Goal: Obtain resource: Download file/media

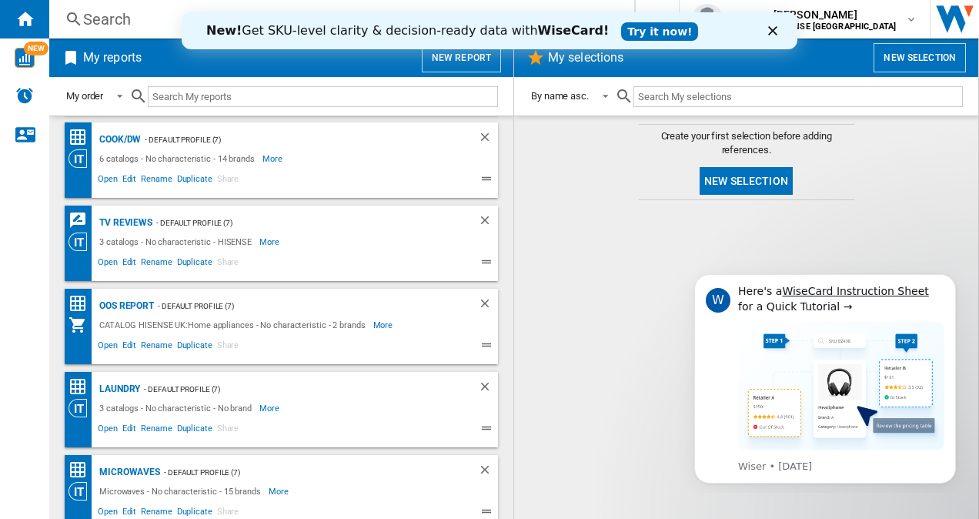
scroll to position [262, 0]
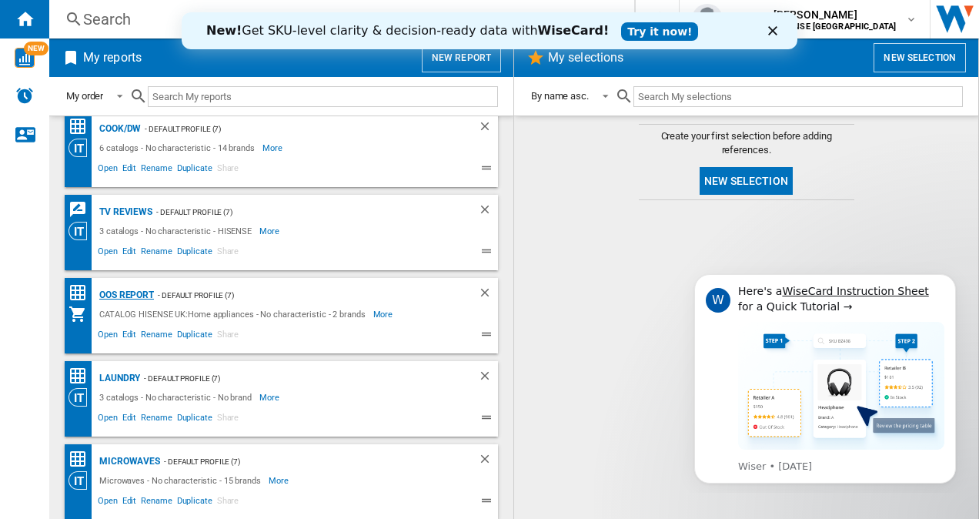
click at [142, 296] on div "OOS REPORT" at bounding box center [124, 295] width 59 height 19
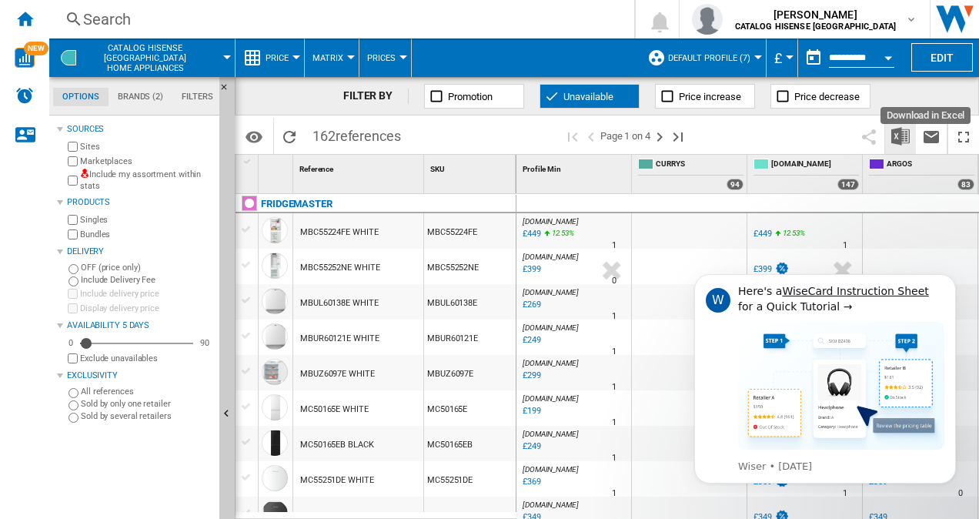
click at [899, 136] on img "Download in Excel" at bounding box center [901, 136] width 18 height 18
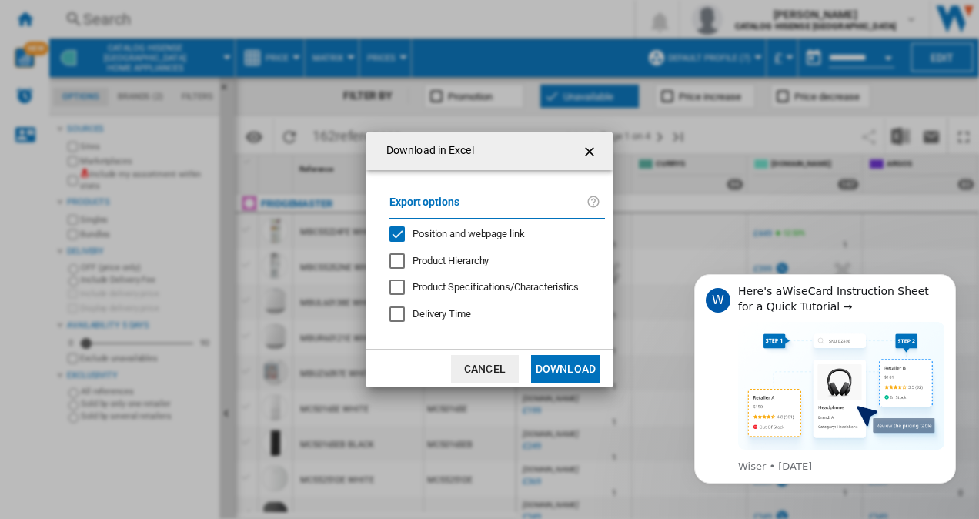
drag, startPoint x: 562, startPoint y: 362, endPoint x: 577, endPoint y: 350, distance: 19.7
click at [562, 362] on button "Download" at bounding box center [565, 369] width 69 height 28
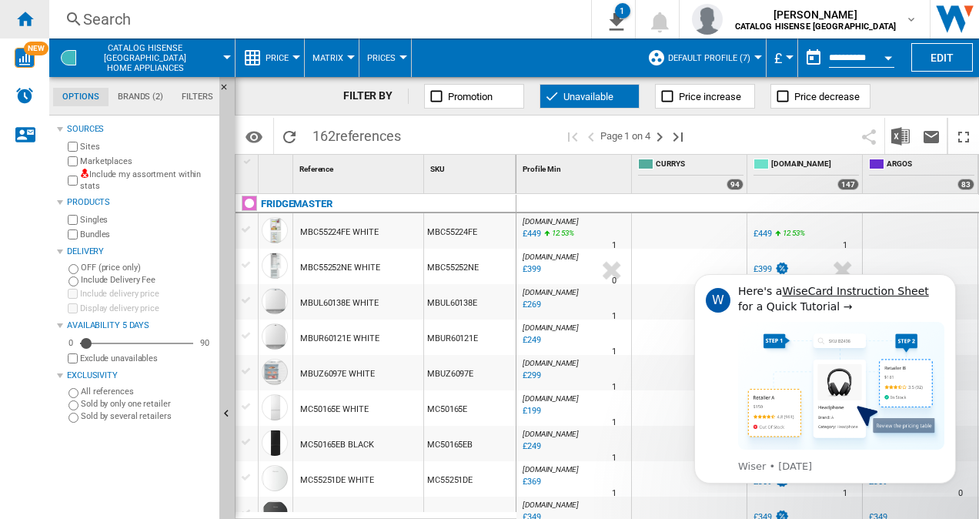
click at [17, 16] on ng-md-icon "Home" at bounding box center [24, 18] width 18 height 18
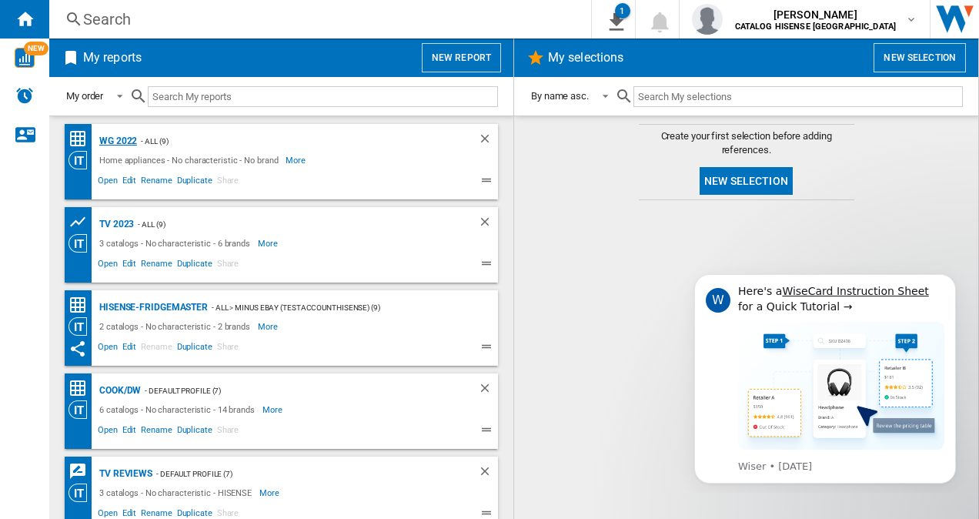
click at [111, 133] on div "WG 2022" at bounding box center [116, 141] width 42 height 19
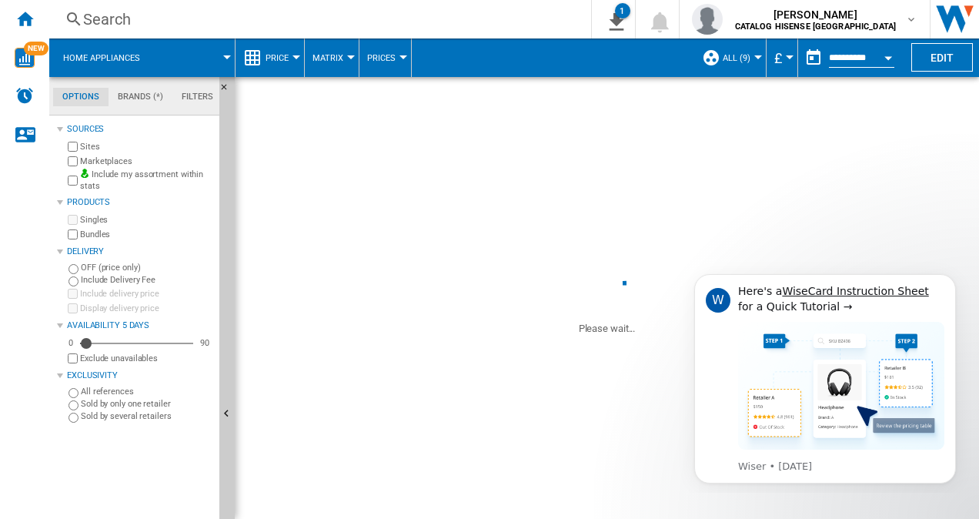
click at [276, 53] on span "Price" at bounding box center [277, 58] width 23 height 10
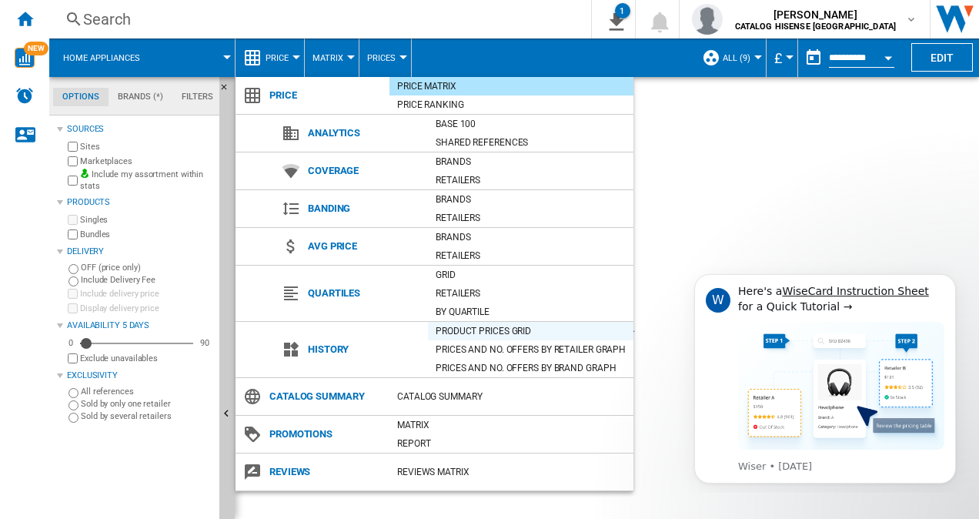
click at [469, 330] on div "Product prices grid" at bounding box center [531, 330] width 206 height 15
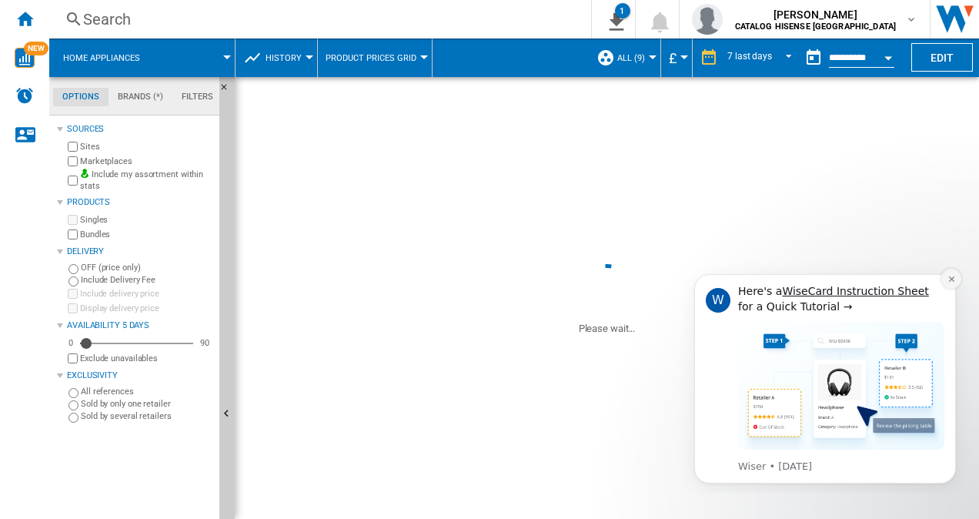
drag, startPoint x: 1621, startPoint y: 536, endPoint x: 945, endPoint y: 280, distance: 722.0
click at [945, 280] on button "Dismiss notification" at bounding box center [952, 279] width 20 height 20
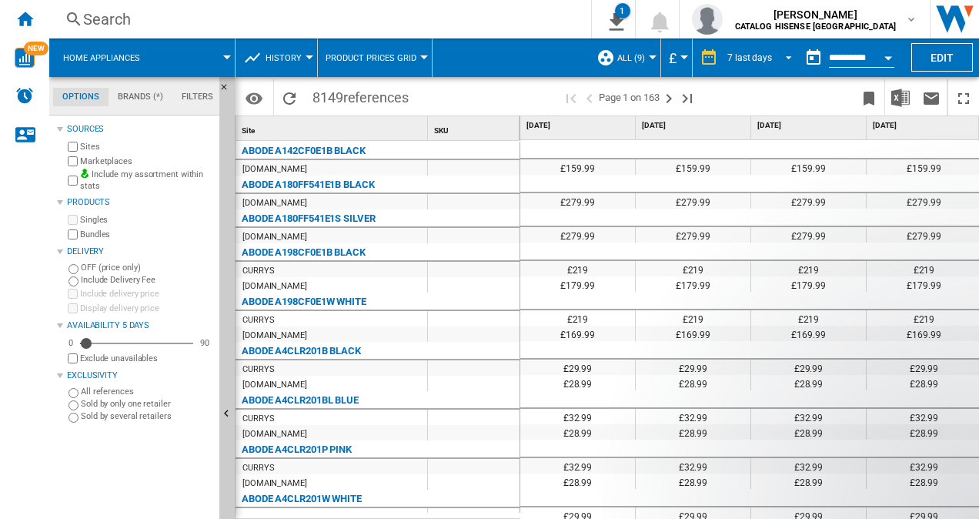
click at [766, 55] on div "7 last days" at bounding box center [750, 57] width 45 height 11
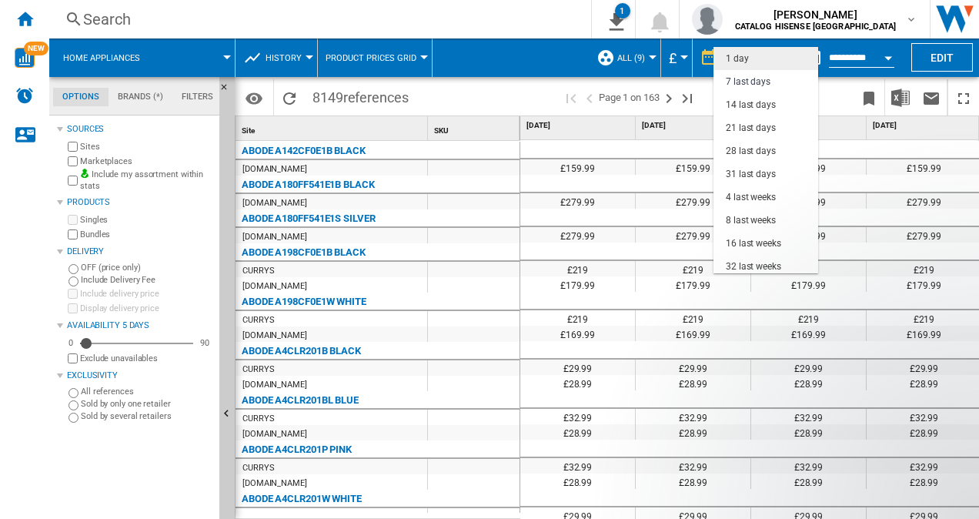
click at [780, 62] on md-option "1 day" at bounding box center [766, 58] width 105 height 23
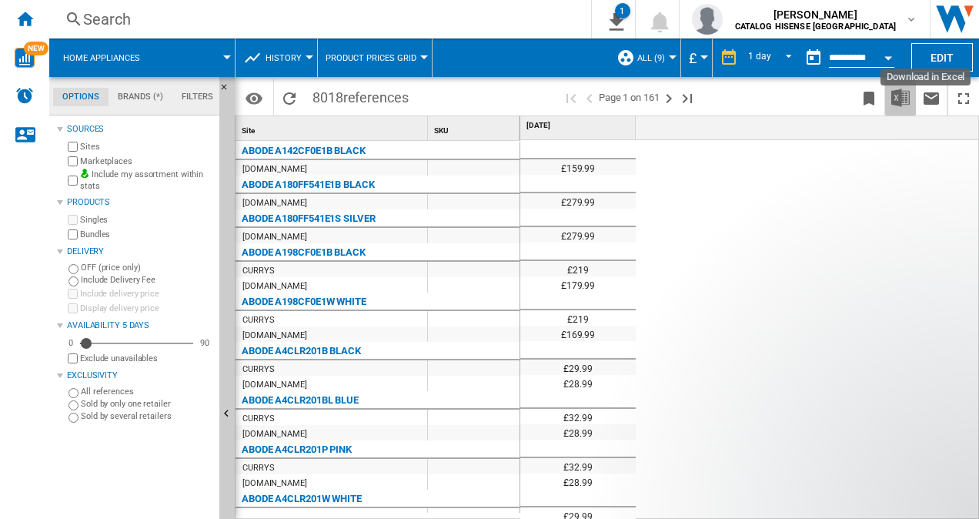
click at [905, 95] on img "Download in Excel" at bounding box center [901, 98] width 18 height 18
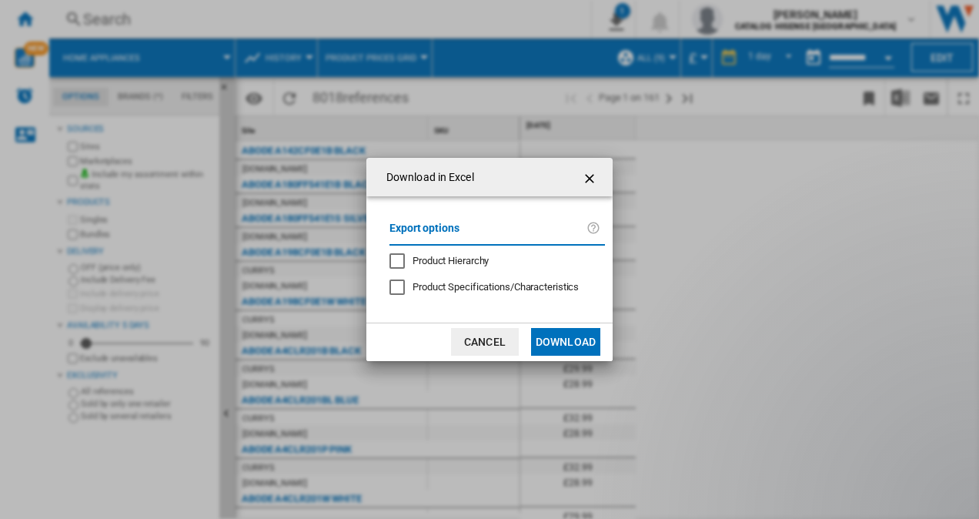
click at [560, 332] on button "Download" at bounding box center [565, 342] width 69 height 28
